Goal: Task Accomplishment & Management: Manage account settings

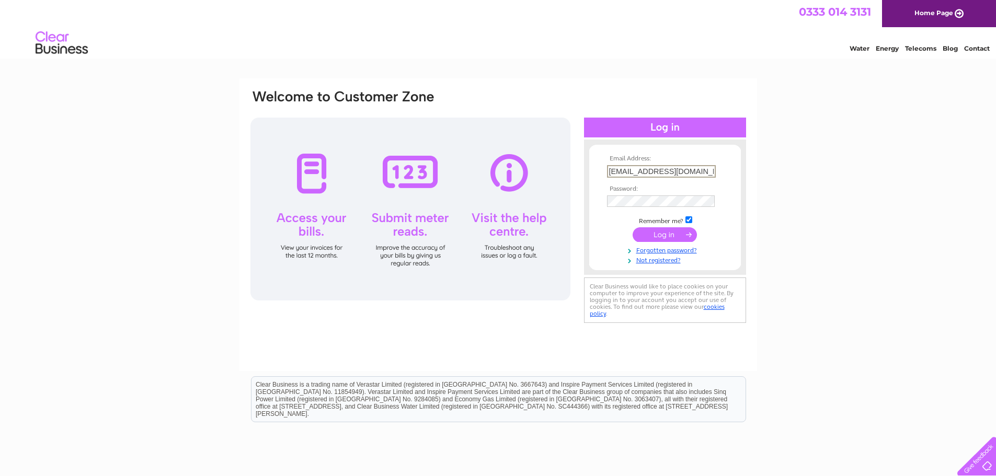
click at [669, 236] on input "submit" at bounding box center [665, 235] width 64 height 15
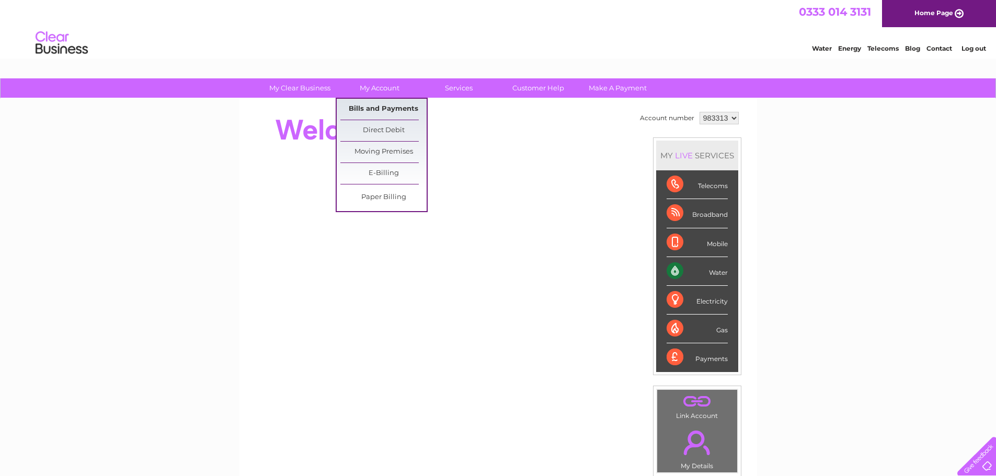
click at [379, 112] on link "Bills and Payments" at bounding box center [383, 109] width 86 height 21
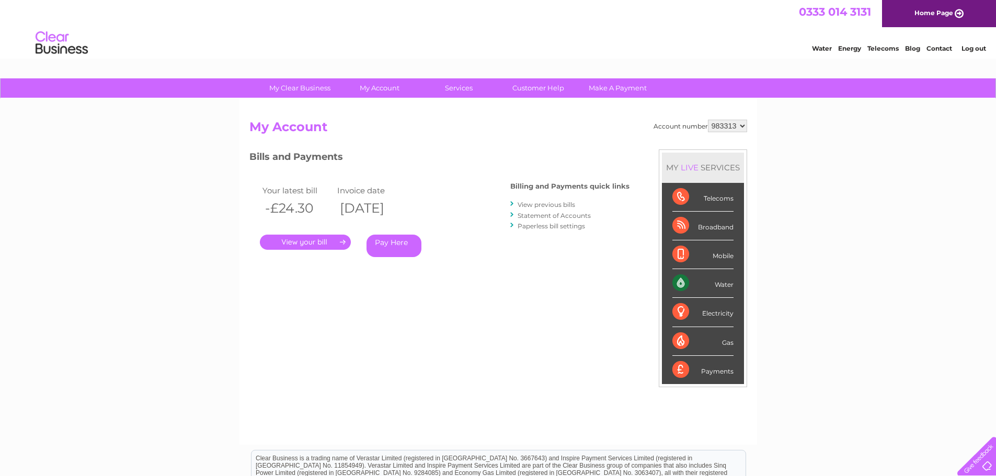
click at [297, 247] on link "." at bounding box center [305, 242] width 91 height 15
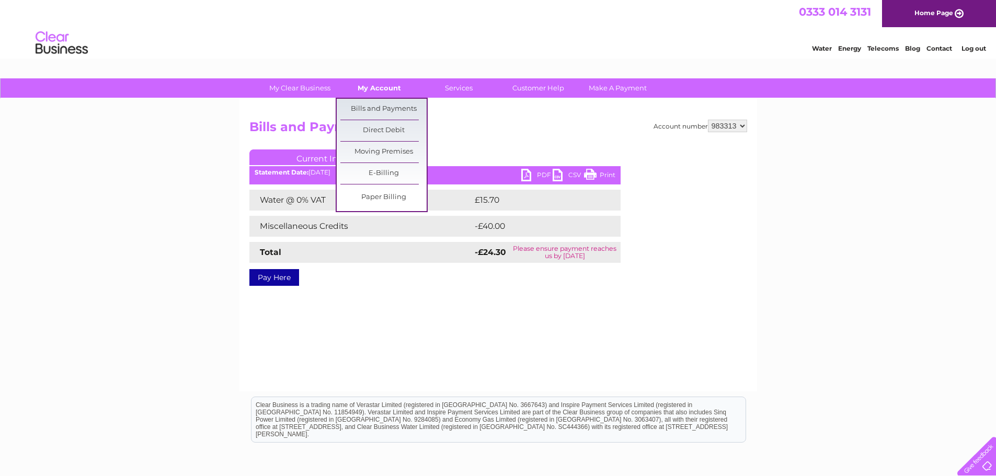
click at [371, 92] on link "My Account" at bounding box center [379, 87] width 86 height 19
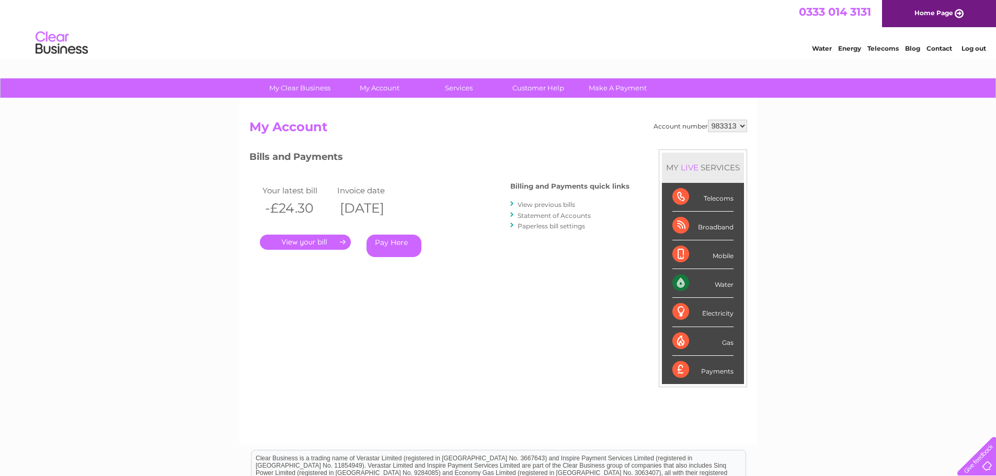
click at [976, 47] on link "Log out" at bounding box center [974, 48] width 25 height 8
